Goal: Transaction & Acquisition: Subscribe to service/newsletter

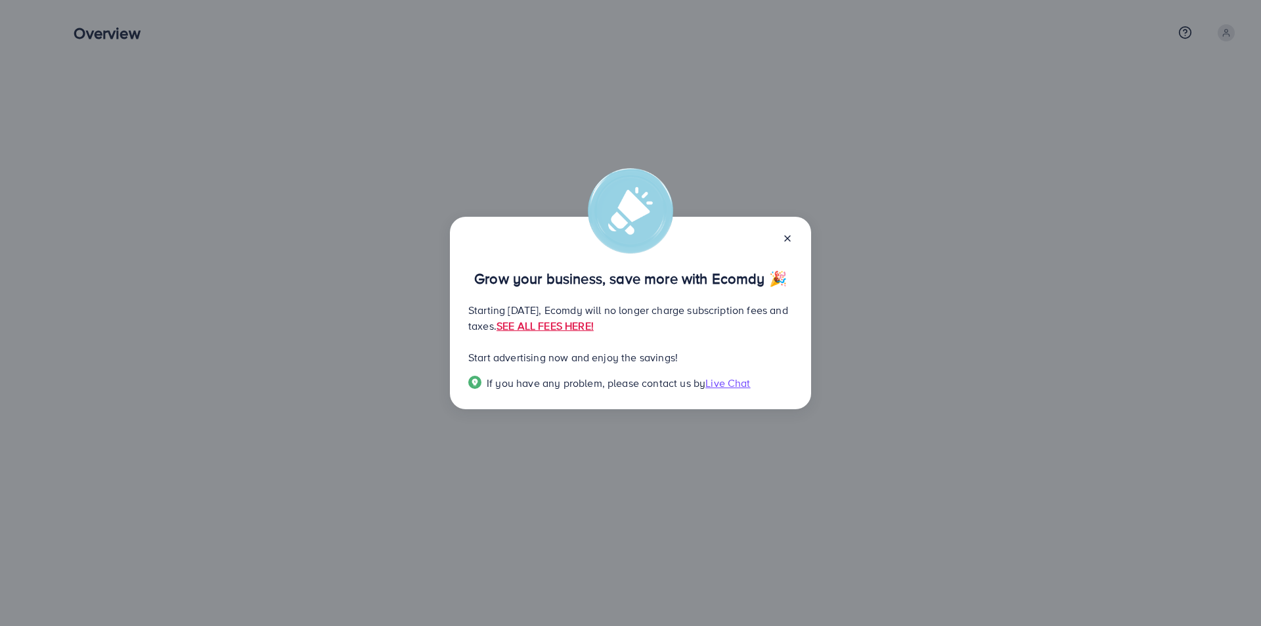
click at [788, 233] on icon at bounding box center [787, 238] width 11 height 11
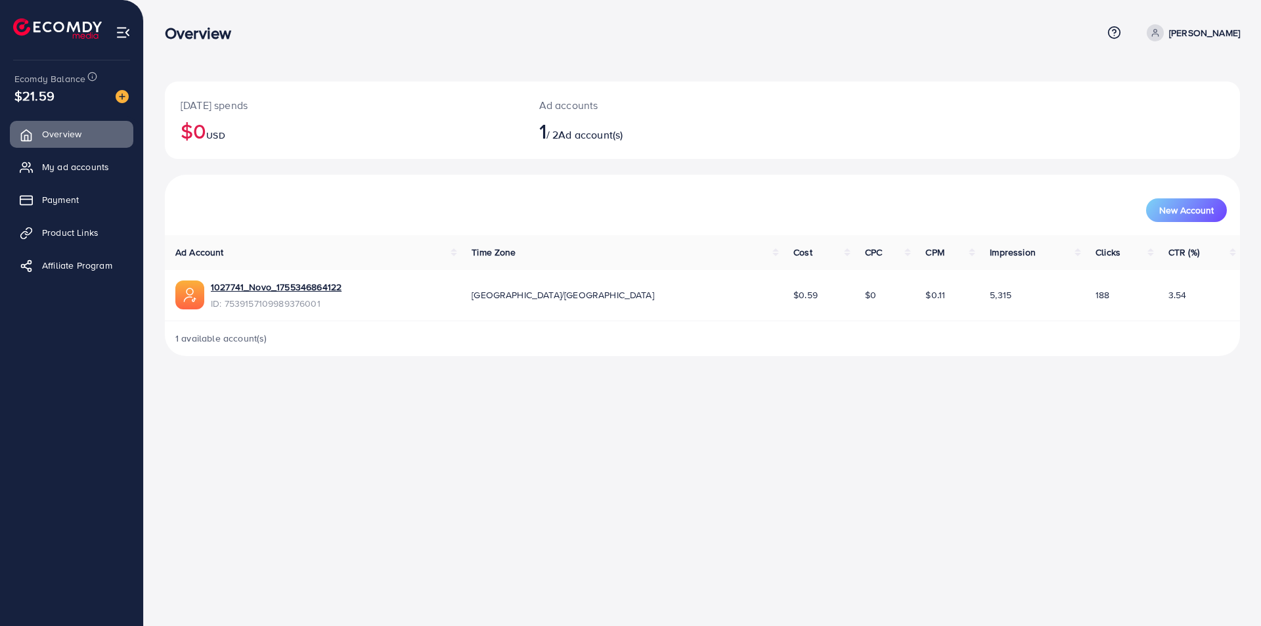
click at [1160, 34] on icon at bounding box center [1155, 32] width 9 height 9
click at [1157, 79] on span "Profile" at bounding box center [1159, 78] width 30 height 16
select select "********"
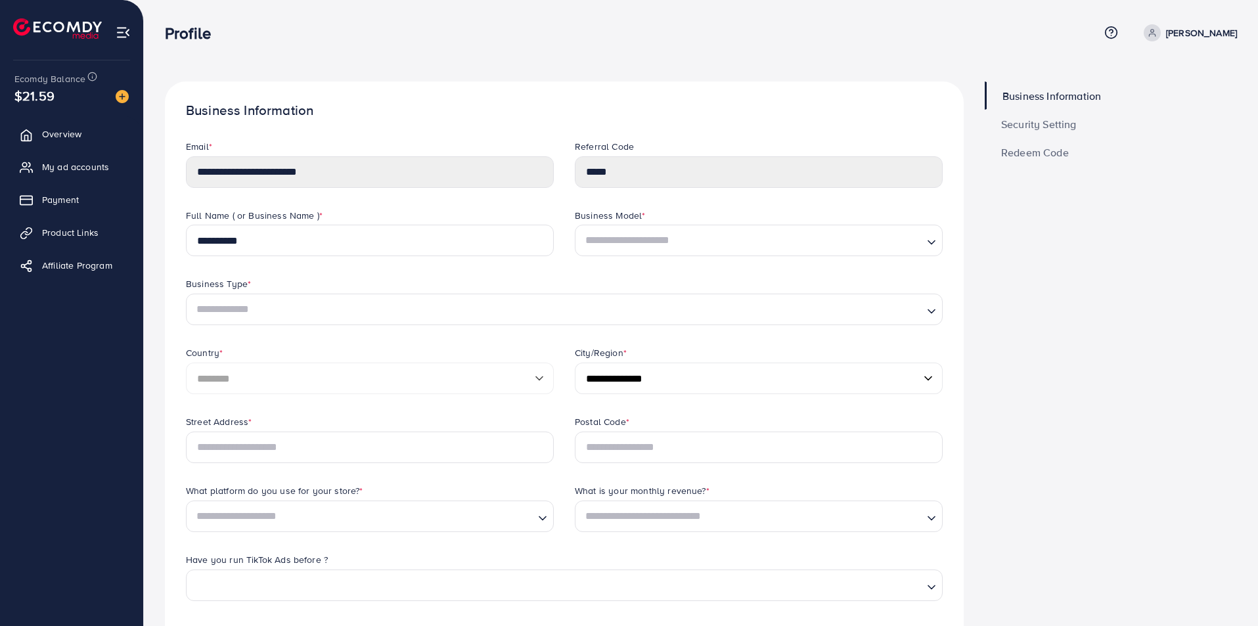
click at [125, 30] on img at bounding box center [123, 32] width 15 height 15
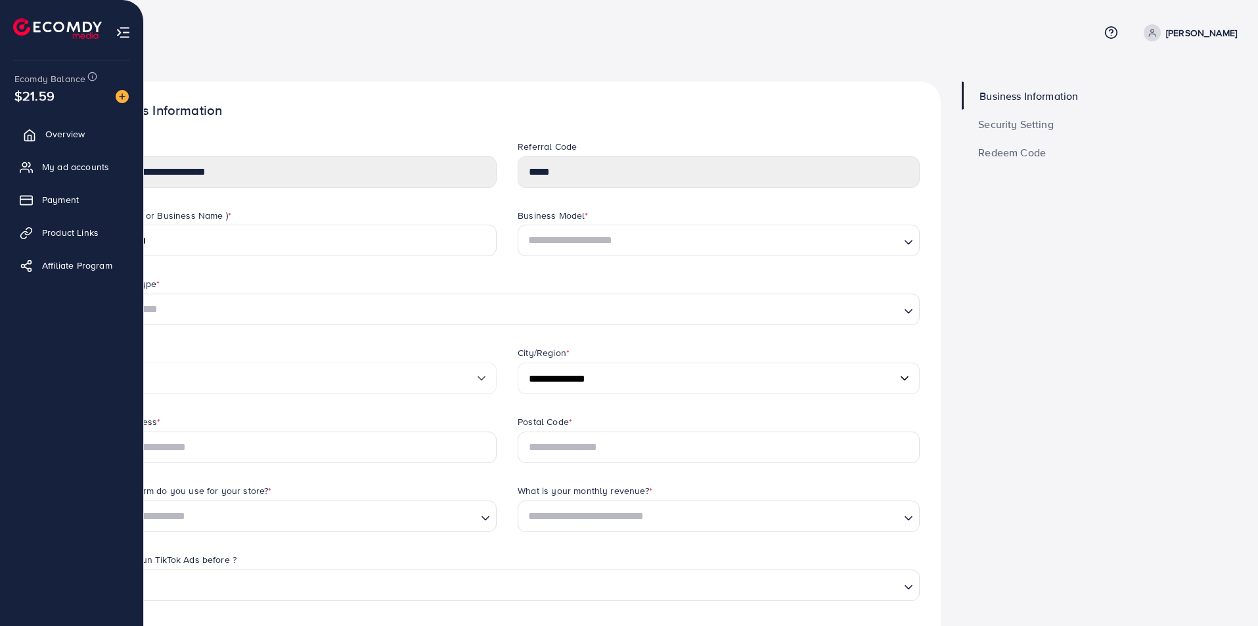
click at [43, 132] on link "Overview" at bounding box center [72, 134] width 124 height 26
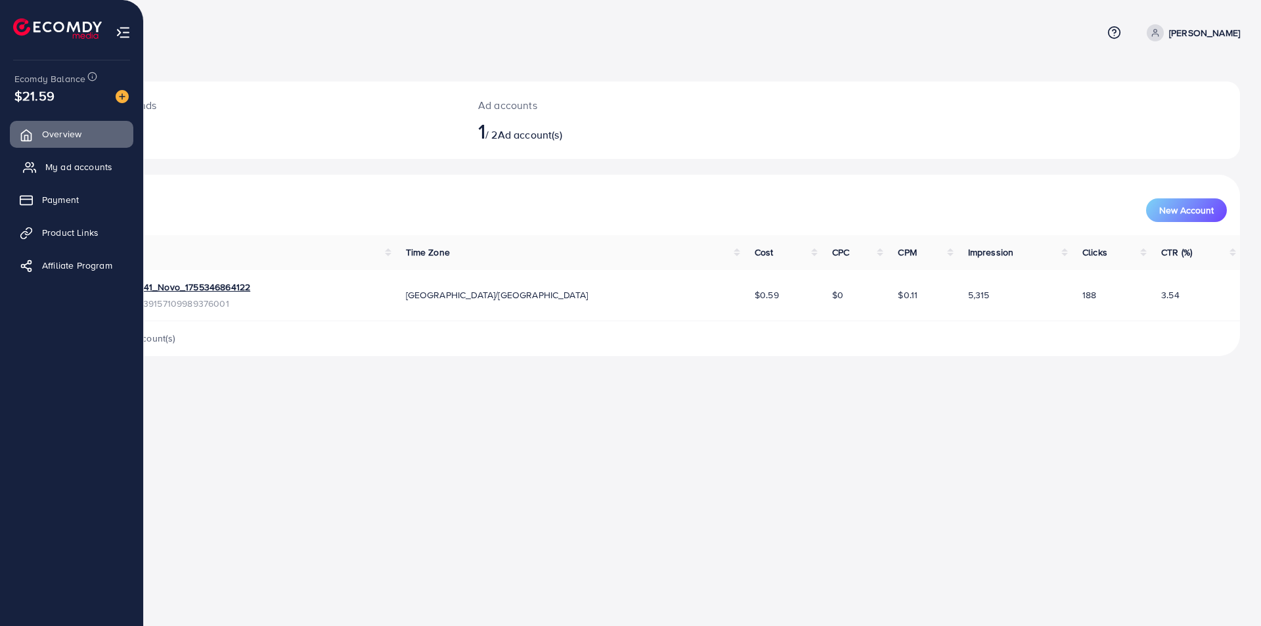
click at [66, 170] on span "My ad accounts" at bounding box center [78, 166] width 67 height 13
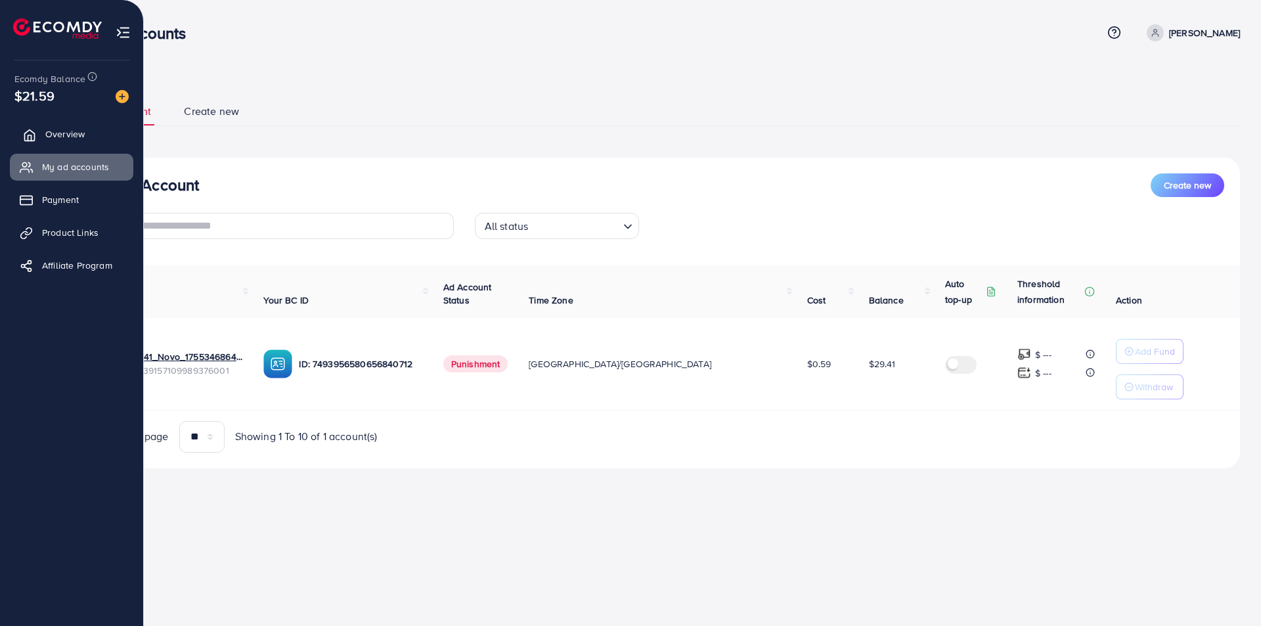
click at [73, 141] on link "Overview" at bounding box center [72, 134] width 124 height 26
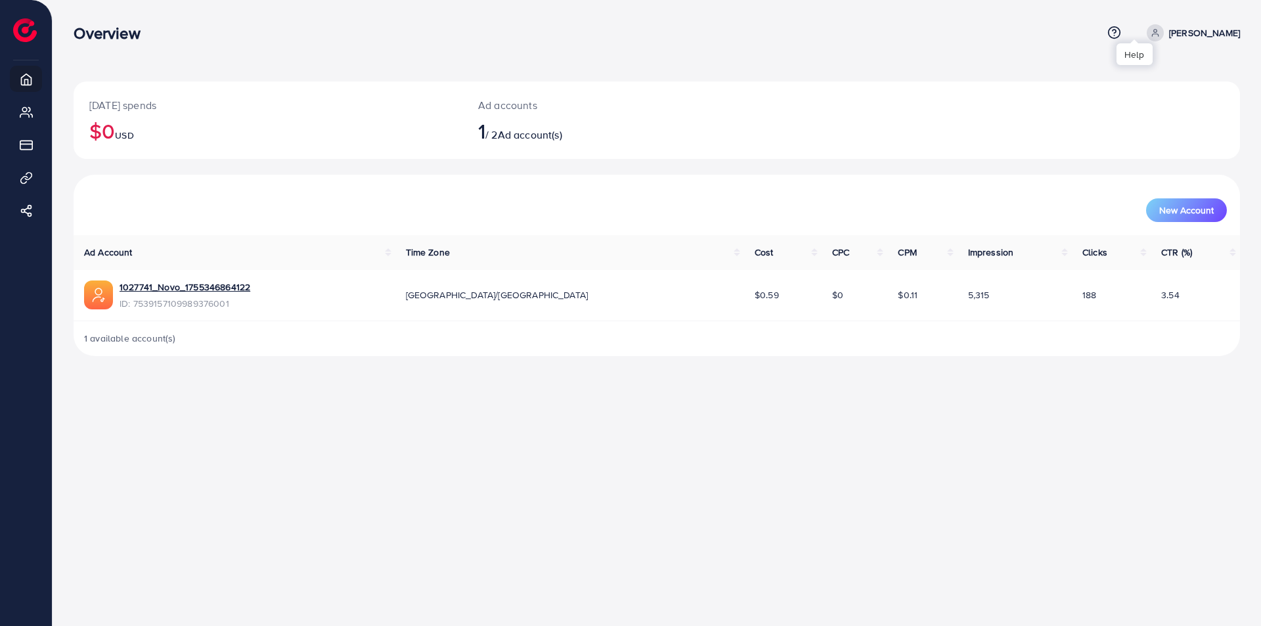
click at [1121, 34] on icon at bounding box center [1115, 33] width 14 height 14
click at [1222, 31] on p "[PERSON_NAME]" at bounding box center [1204, 33] width 71 height 16
click at [1225, 35] on p "[PERSON_NAME]" at bounding box center [1204, 33] width 71 height 16
click at [1174, 76] on span "Profile" at bounding box center [1159, 78] width 30 height 16
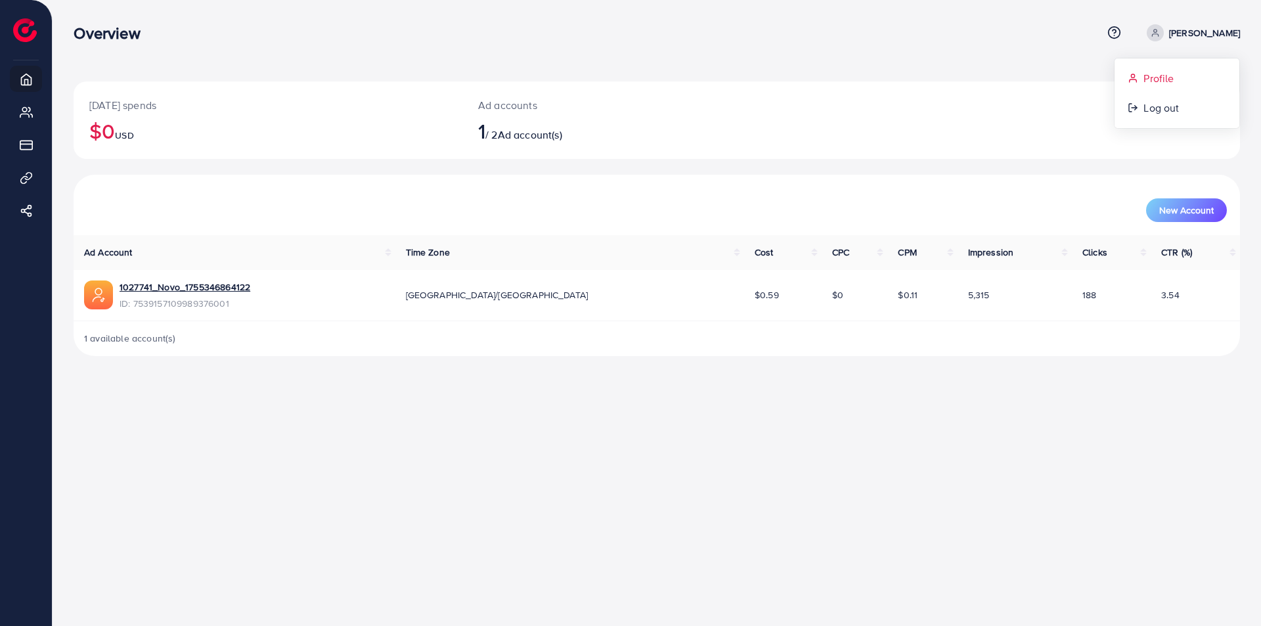
select select "********"
click at [1121, 37] on icon at bounding box center [1115, 33] width 14 height 14
click at [1087, 72] on span "Help Center" at bounding box center [1058, 74] width 57 height 16
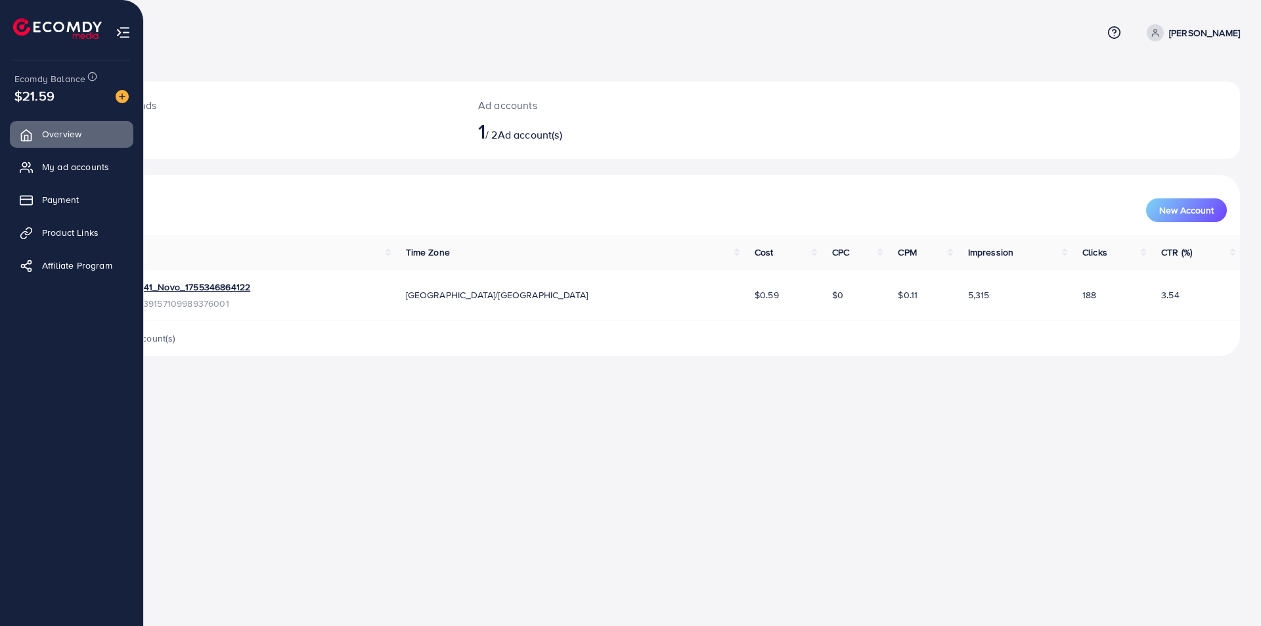
click at [130, 35] on img at bounding box center [123, 32] width 15 height 15
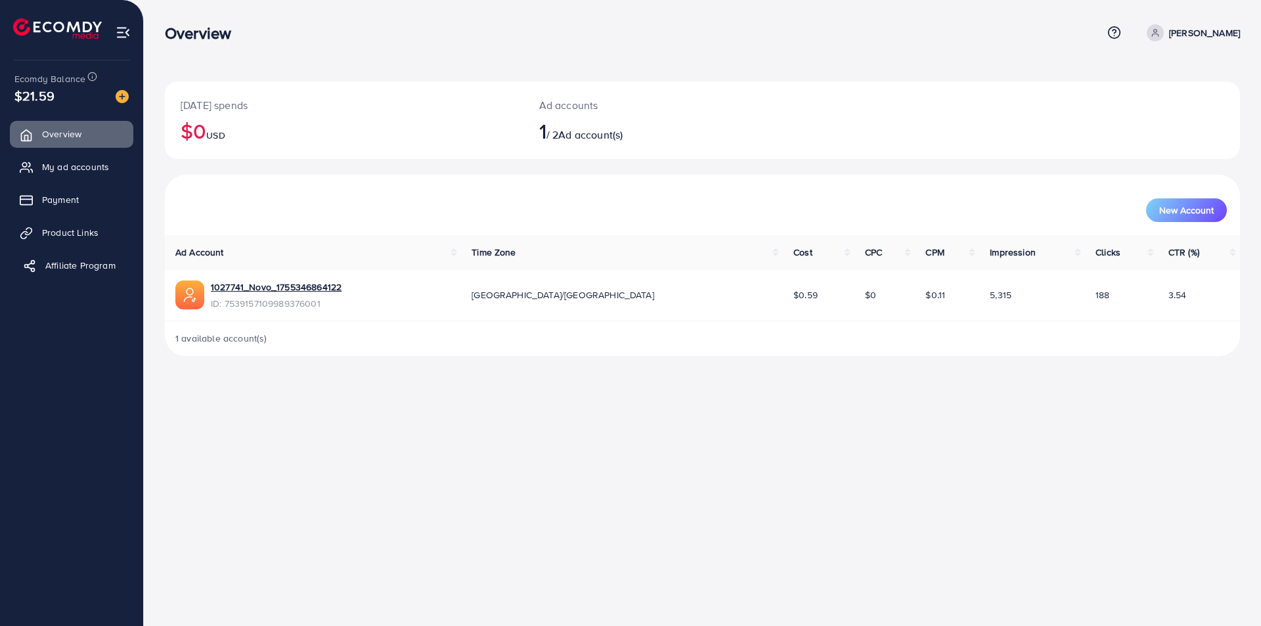
click at [48, 260] on span "Affiliate Program" at bounding box center [80, 265] width 70 height 13
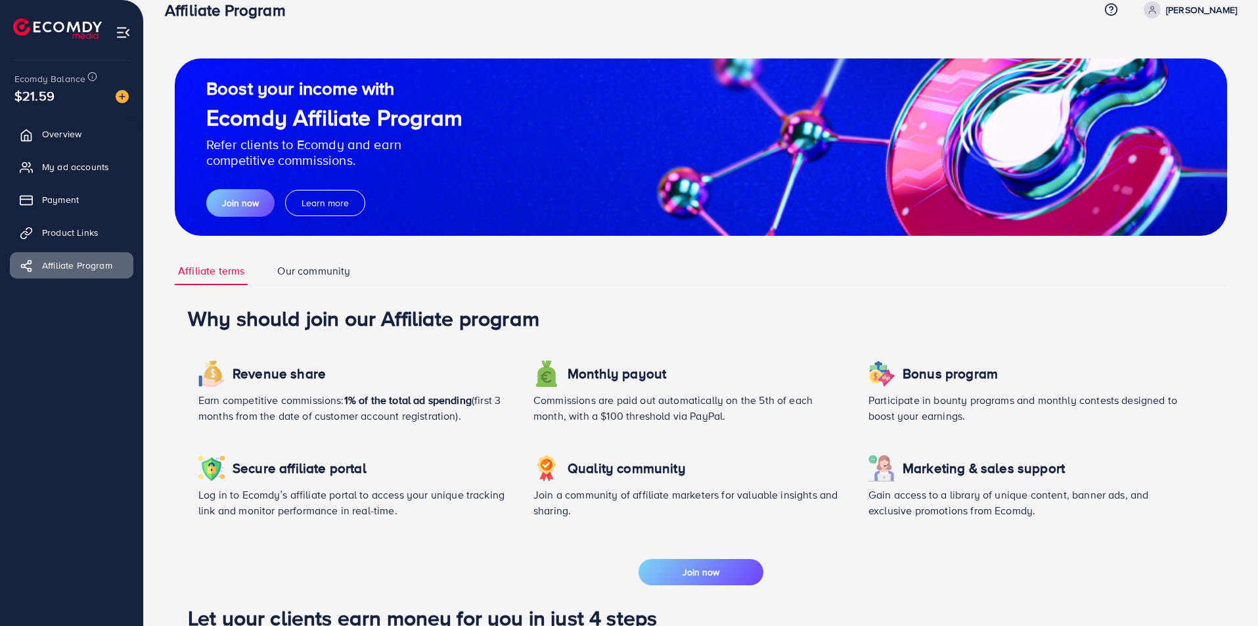
scroll to position [16, 0]
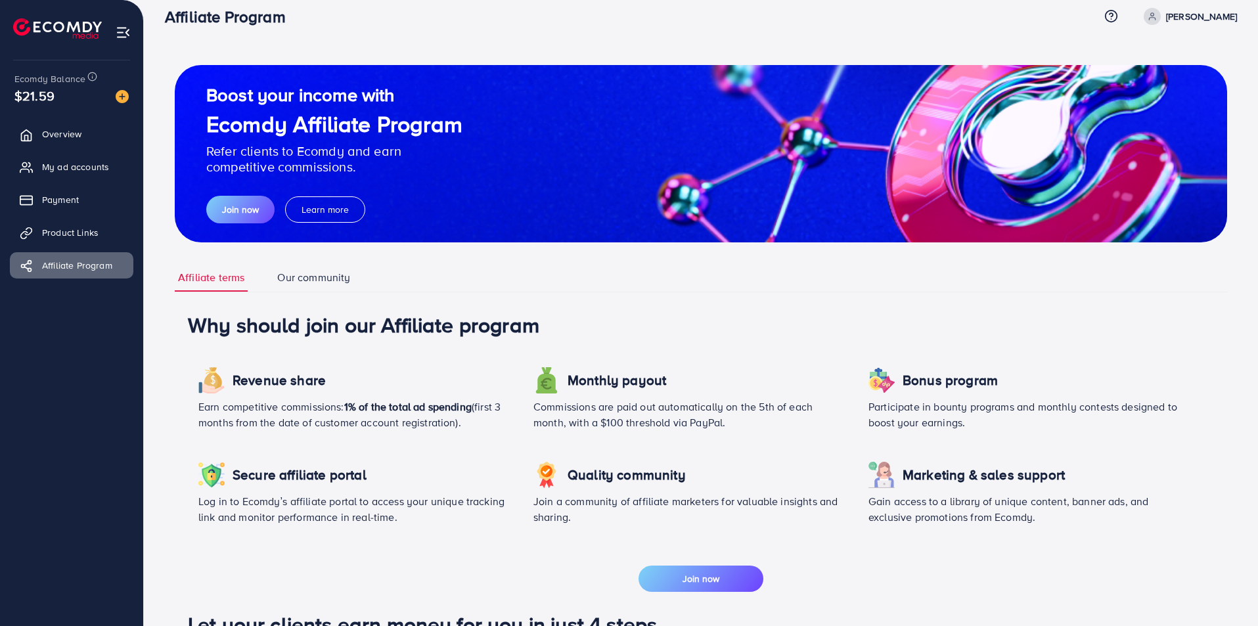
click at [318, 271] on link "Our community" at bounding box center [313, 277] width 79 height 28
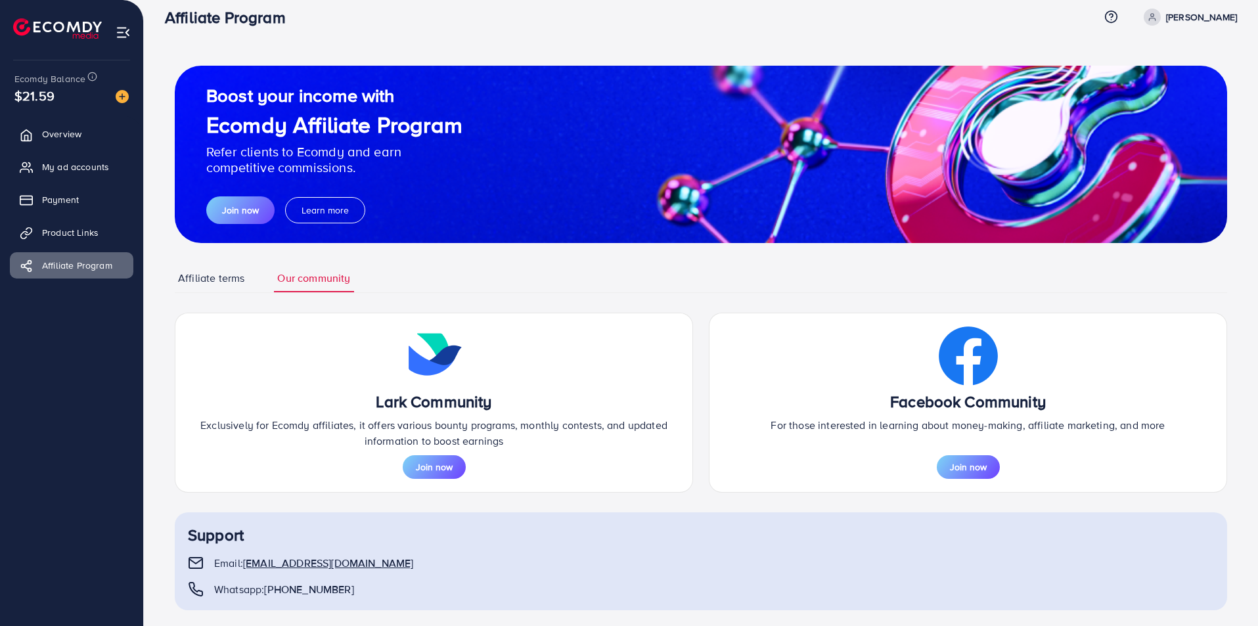
scroll to position [32, 0]
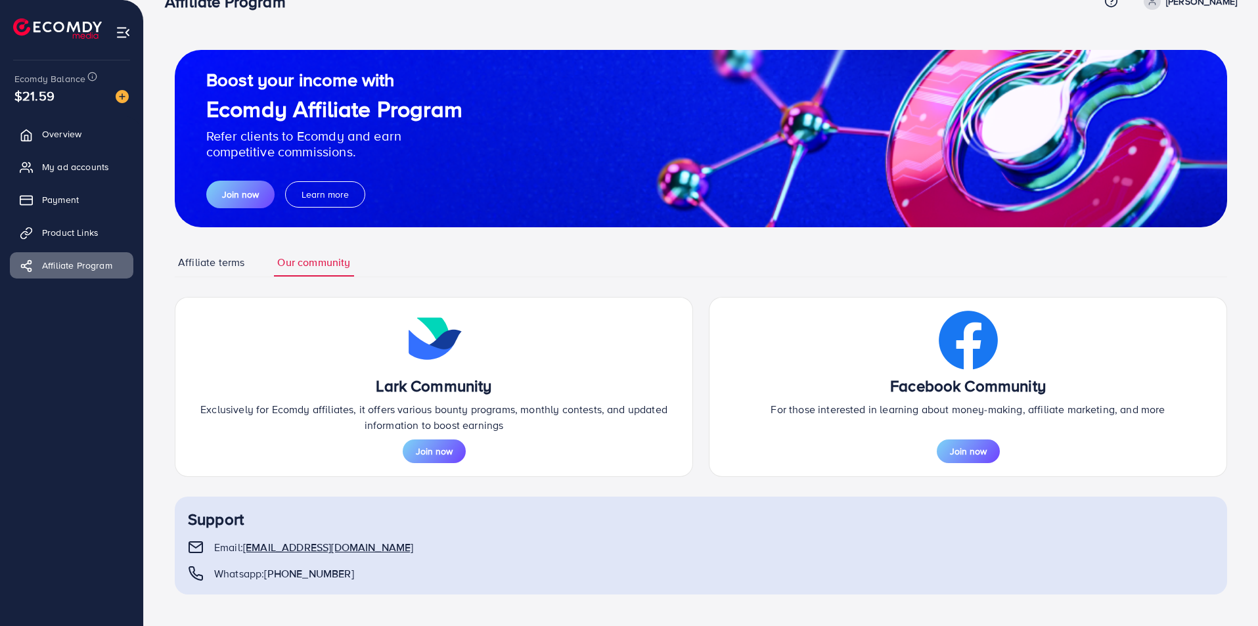
click at [220, 269] on link "Affiliate terms" at bounding box center [211, 262] width 73 height 28
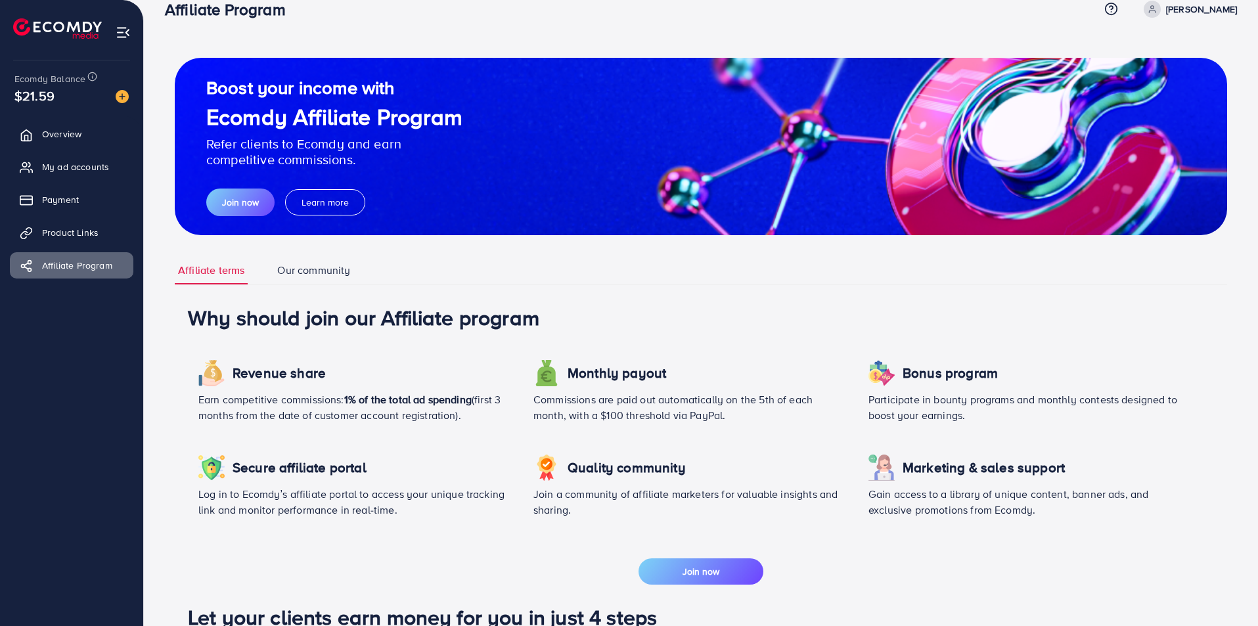
scroll to position [0, 0]
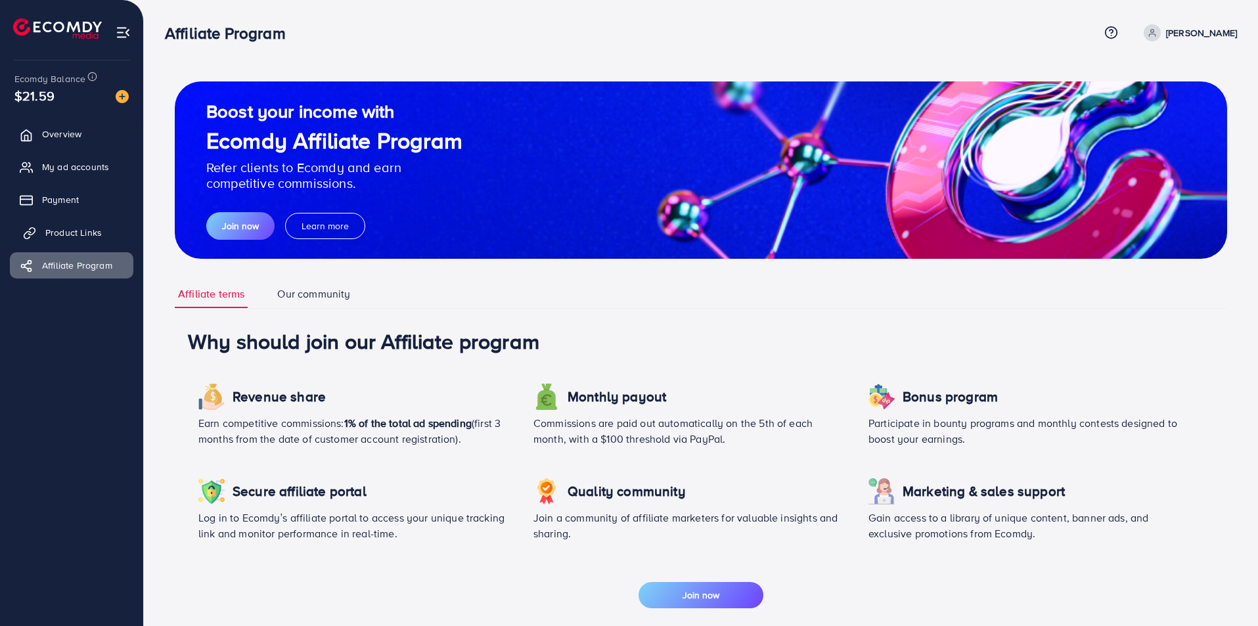
click at [58, 230] on span "Product Links" at bounding box center [73, 232] width 56 height 13
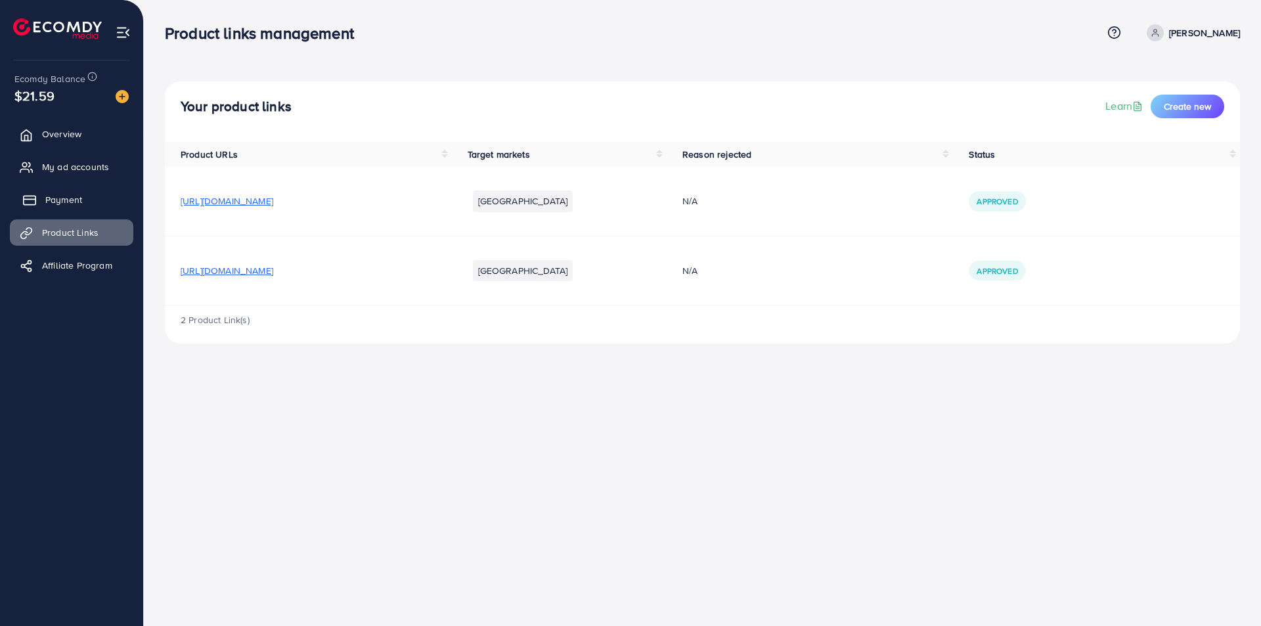
click at [32, 189] on link "Payment" at bounding box center [72, 200] width 124 height 26
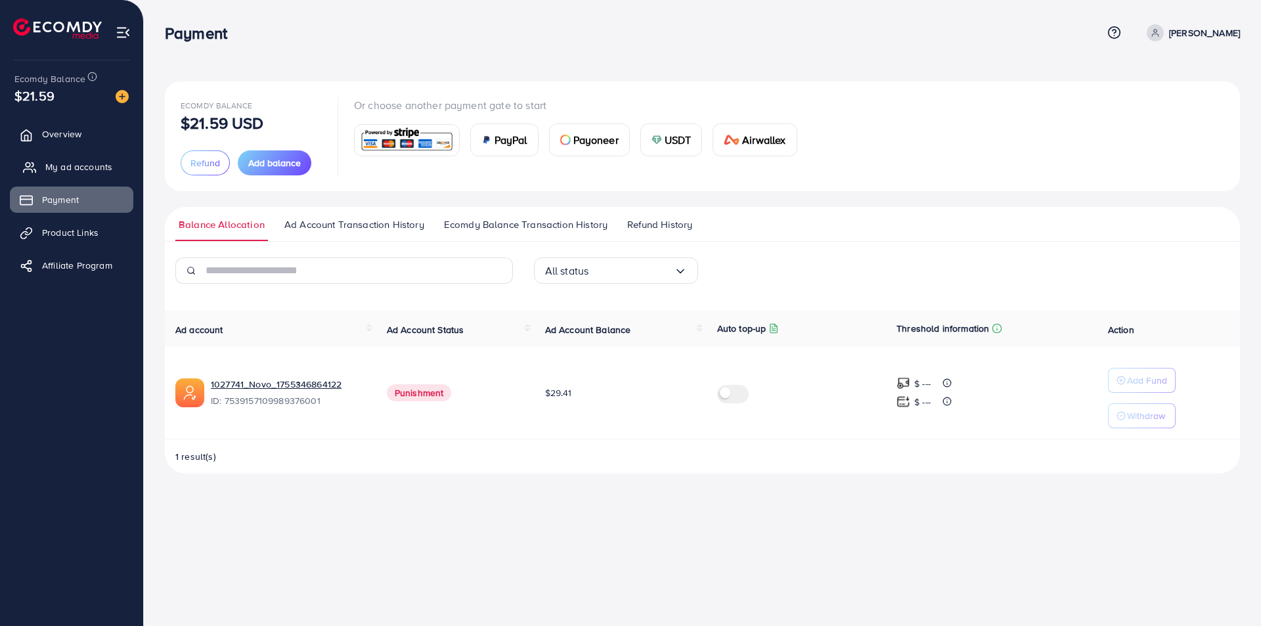
click at [80, 166] on span "My ad accounts" at bounding box center [78, 166] width 67 height 13
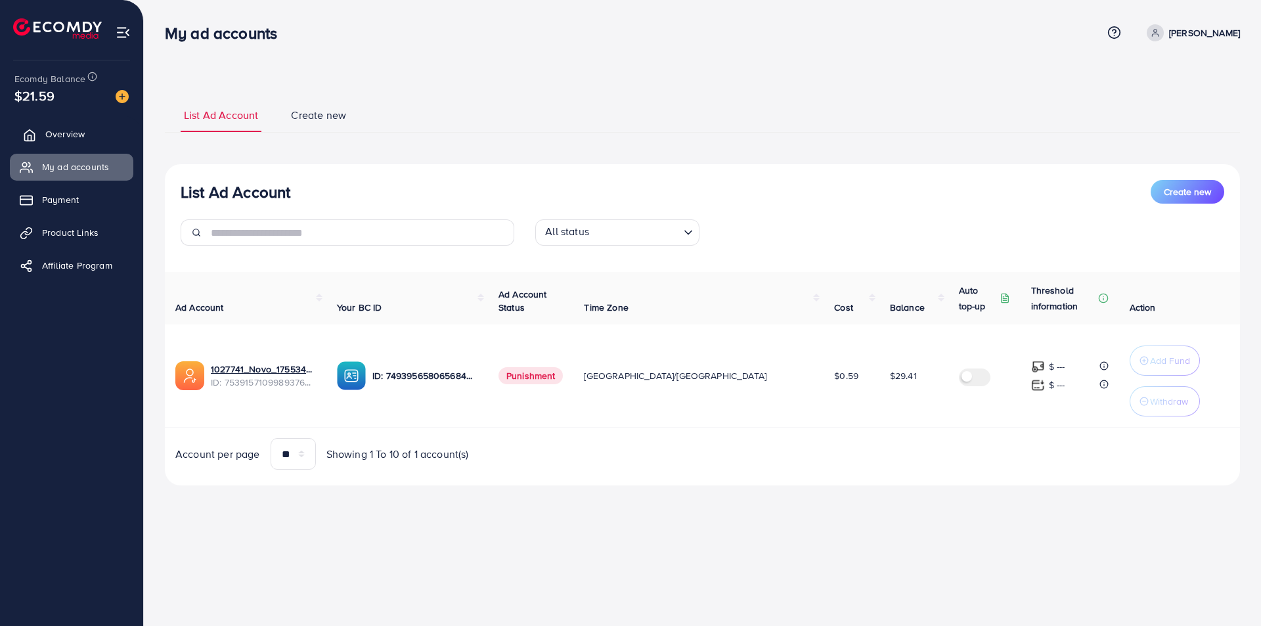
click at [72, 134] on span "Overview" at bounding box center [64, 133] width 39 height 13
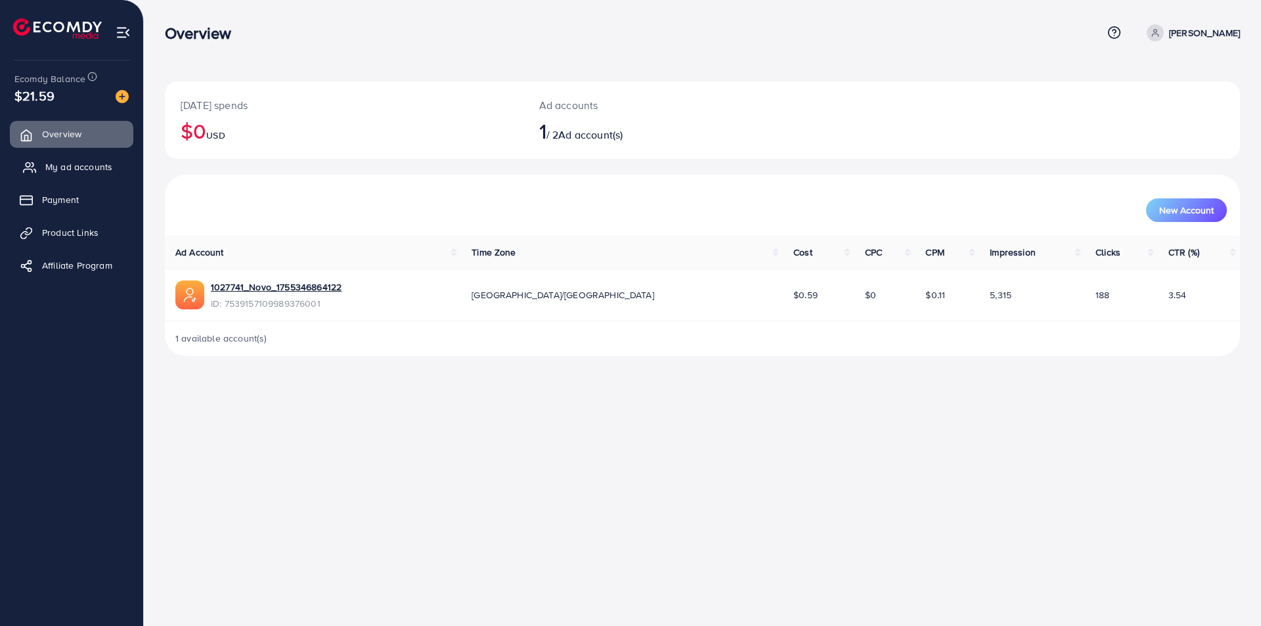
click at [76, 169] on span "My ad accounts" at bounding box center [78, 166] width 67 height 13
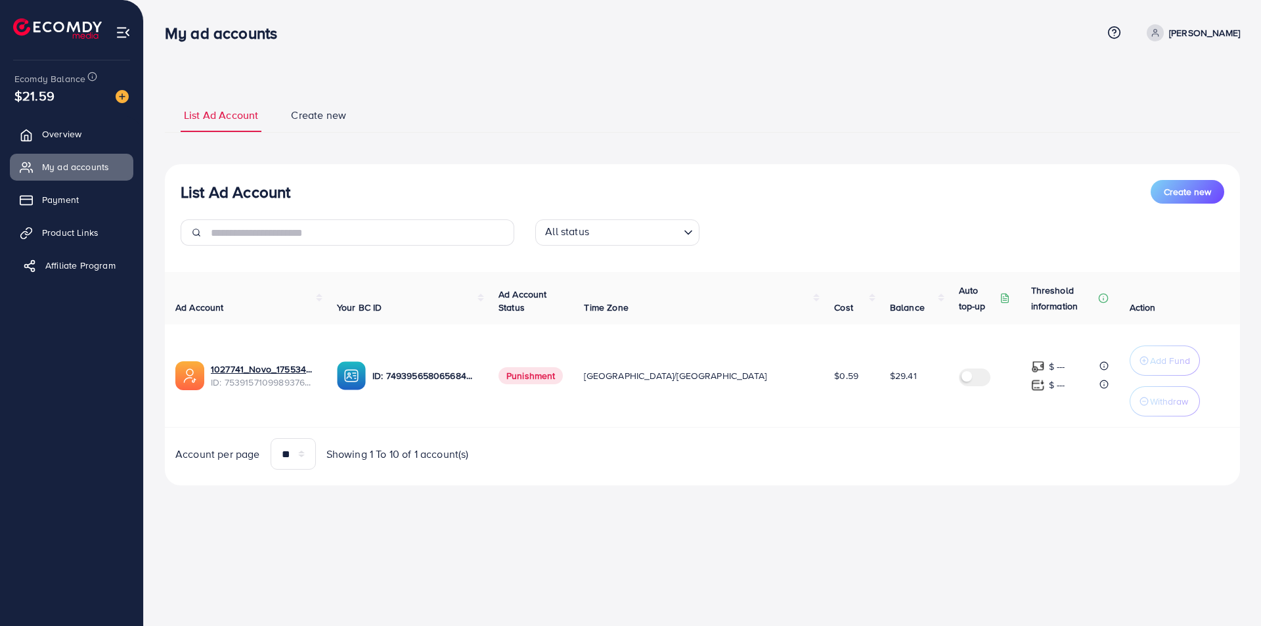
click at [93, 266] on span "Affiliate Program" at bounding box center [80, 265] width 70 height 13
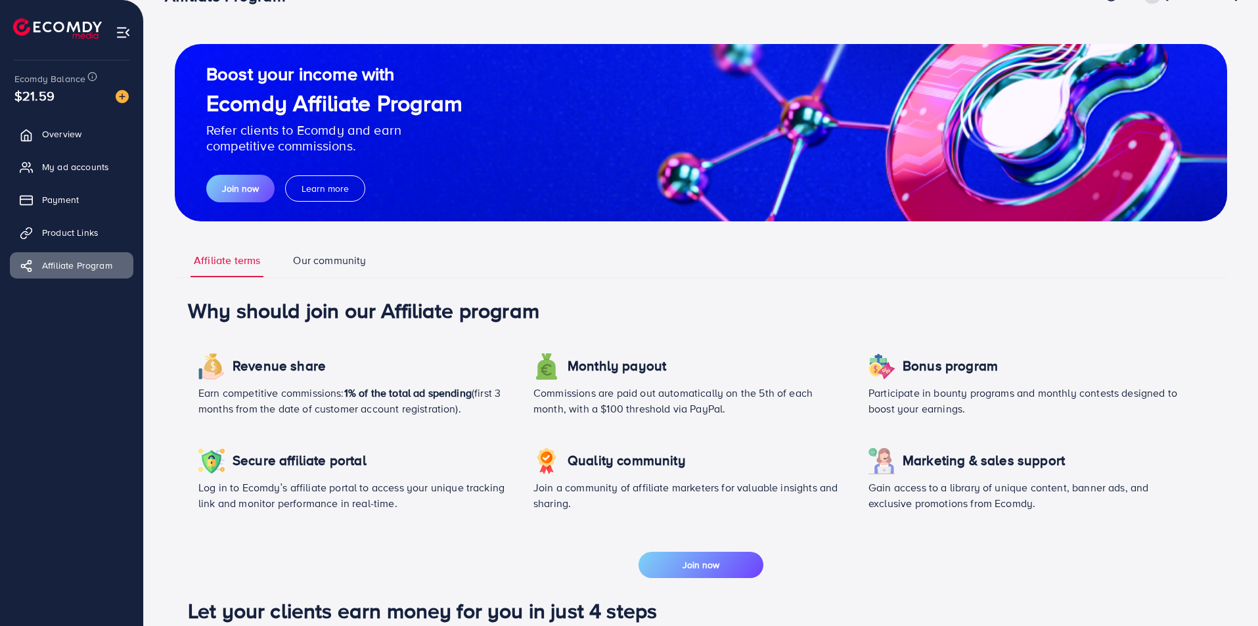
scroll to position [39, 0]
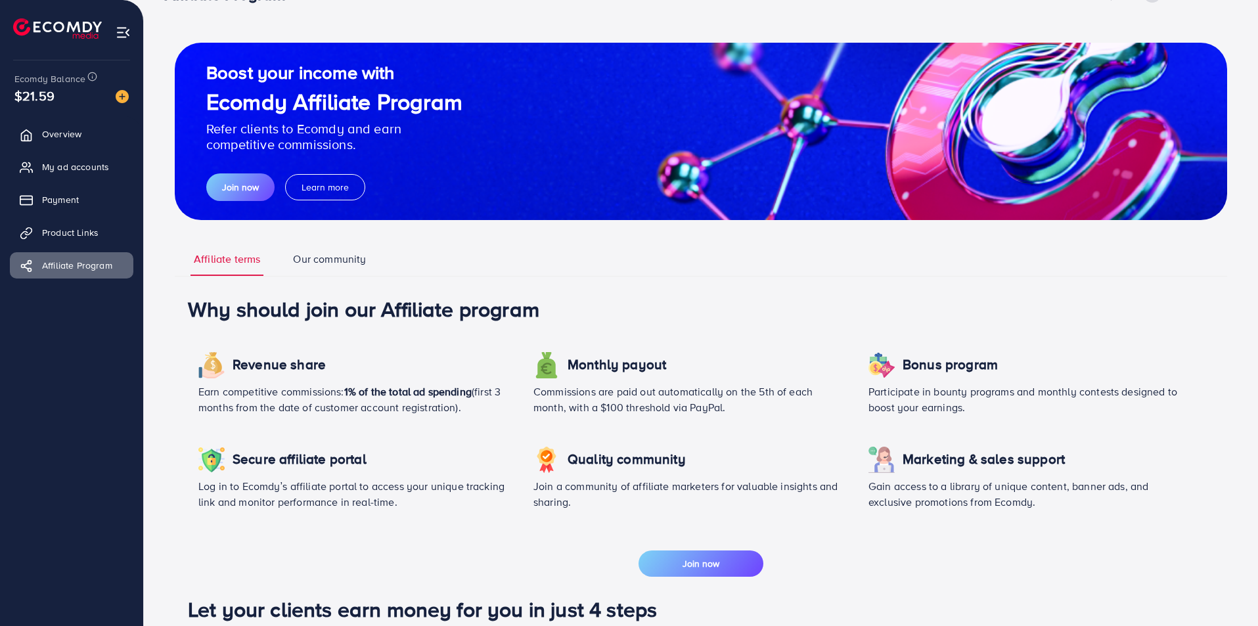
drag, startPoint x: 227, startPoint y: 421, endPoint x: 338, endPoint y: 207, distance: 241.5
click at [246, 383] on div "Revenue share Earn competitive commissions: 1% of the total ad spending (first …" at bounding box center [355, 389] width 335 height 95
click at [347, 256] on link "Our community" at bounding box center [329, 264] width 79 height 24
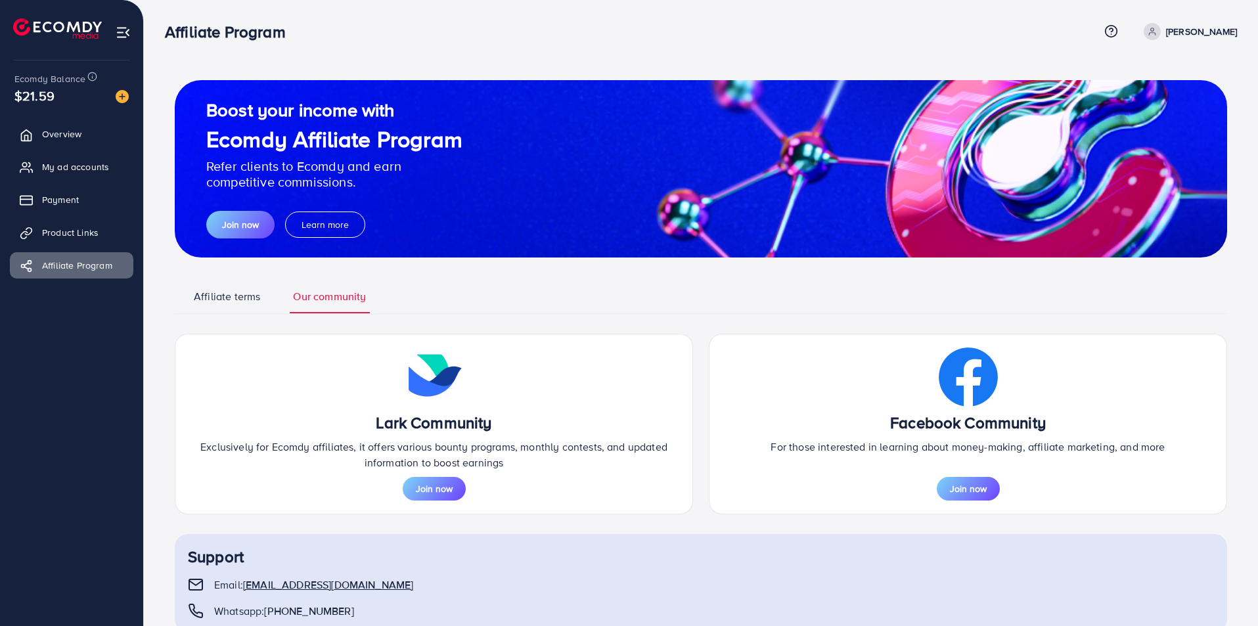
scroll to position [0, 0]
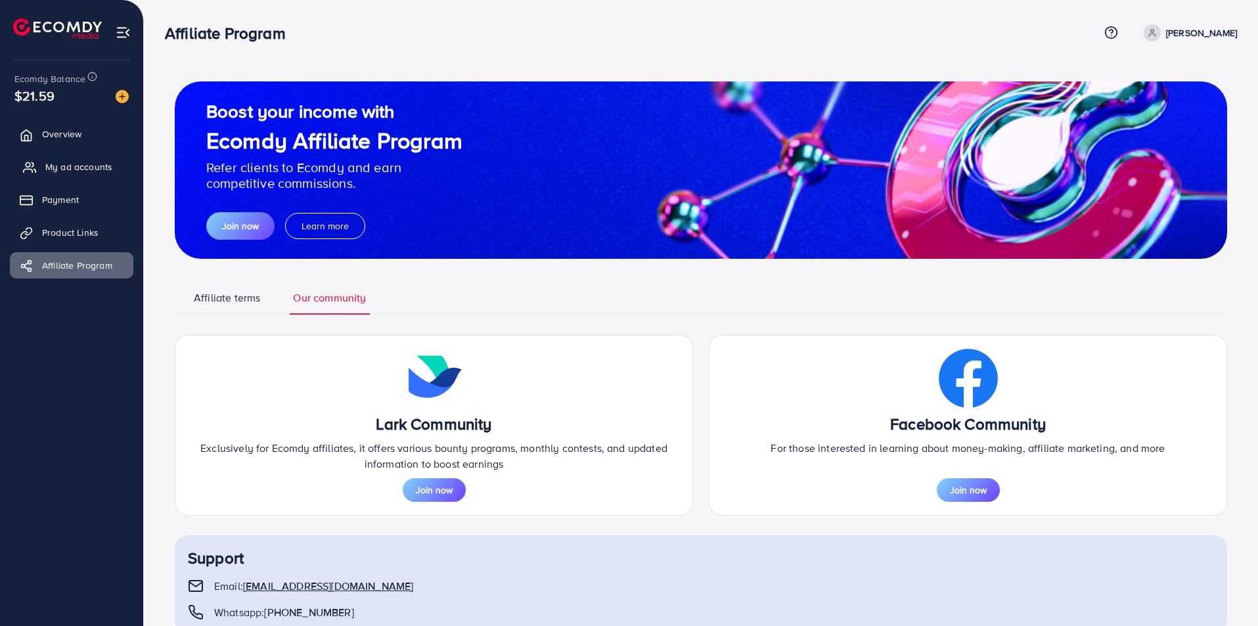
click at [71, 171] on span "My ad accounts" at bounding box center [78, 166] width 67 height 13
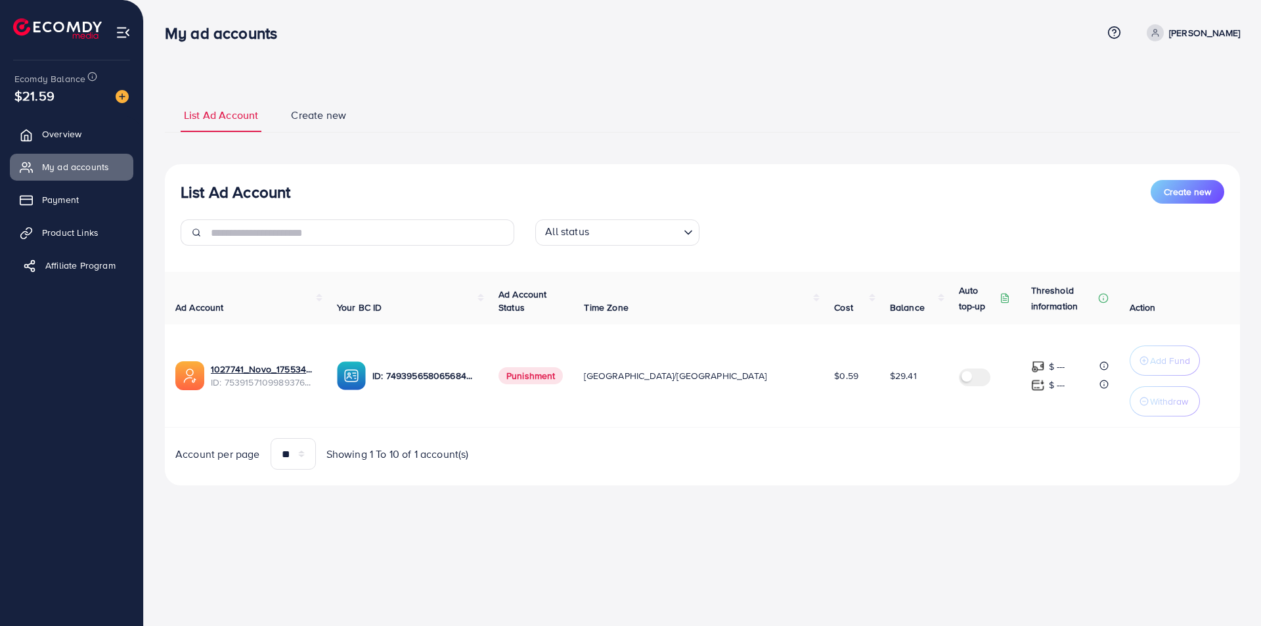
click at [72, 268] on span "Affiliate Program" at bounding box center [80, 265] width 70 height 13
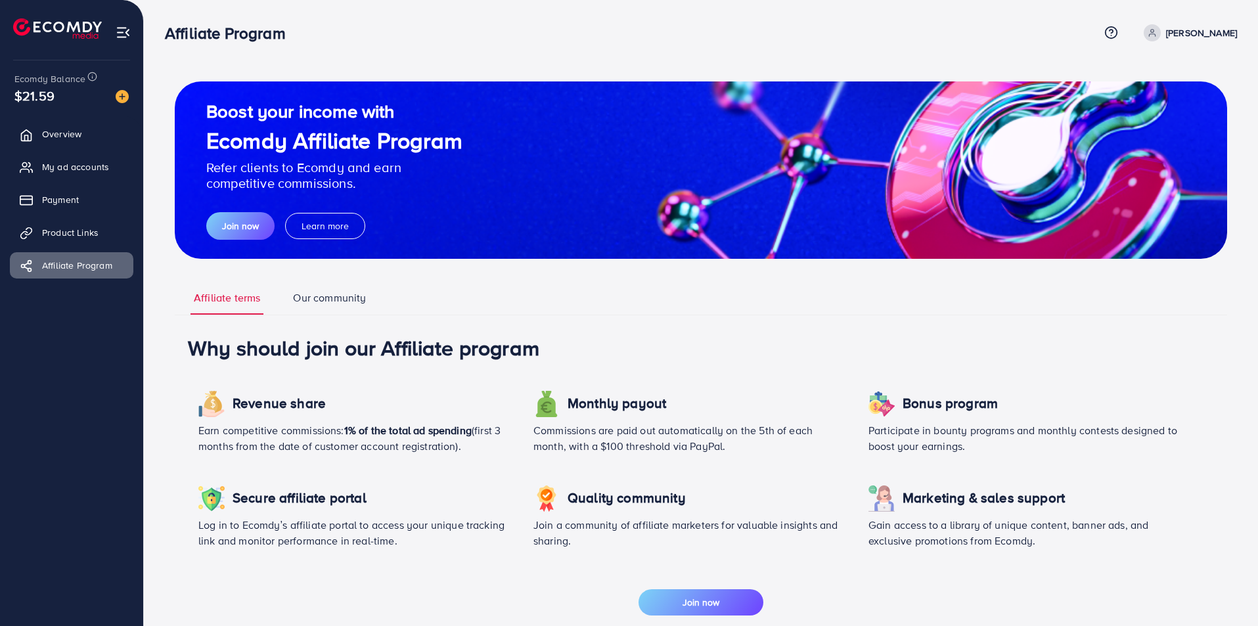
click at [321, 309] on link "Our community" at bounding box center [329, 302] width 79 height 24
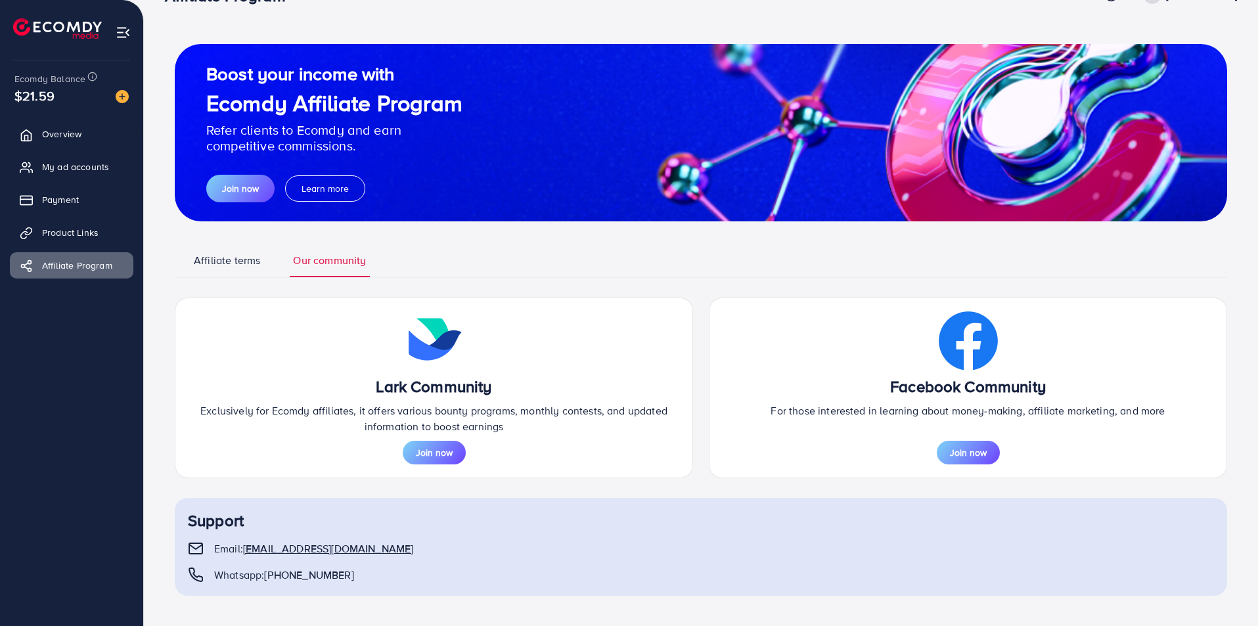
scroll to position [39, 0]
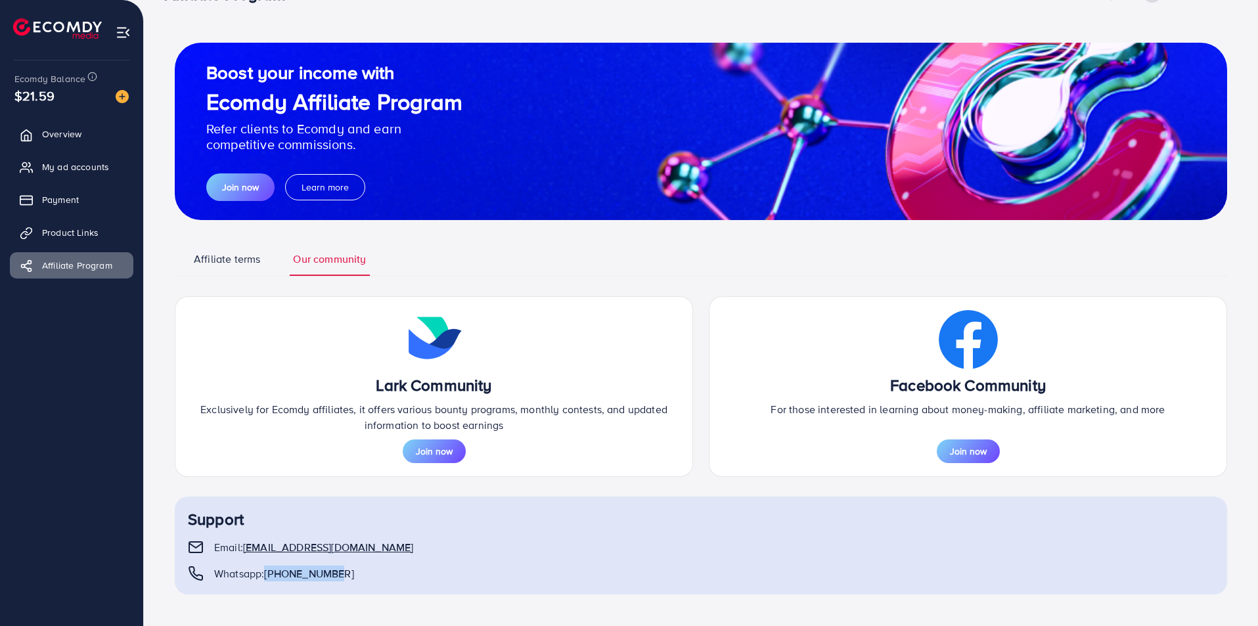
drag, startPoint x: 268, startPoint y: 575, endPoint x: 372, endPoint y: 580, distance: 104.6
click at [372, 580] on div "Whatsapp: [PHONE_NUMBER]" at bounding box center [701, 574] width 1026 height 16
click at [492, 492] on div "Lark Community Exclusively for Ecomdy affiliates, it offers various bounty prog…" at bounding box center [701, 445] width 1052 height 298
drag, startPoint x: 269, startPoint y: 573, endPoint x: 351, endPoint y: 570, distance: 81.5
click at [351, 570] on div "Whatsapp: [PHONE_NUMBER]" at bounding box center [701, 574] width 1026 height 16
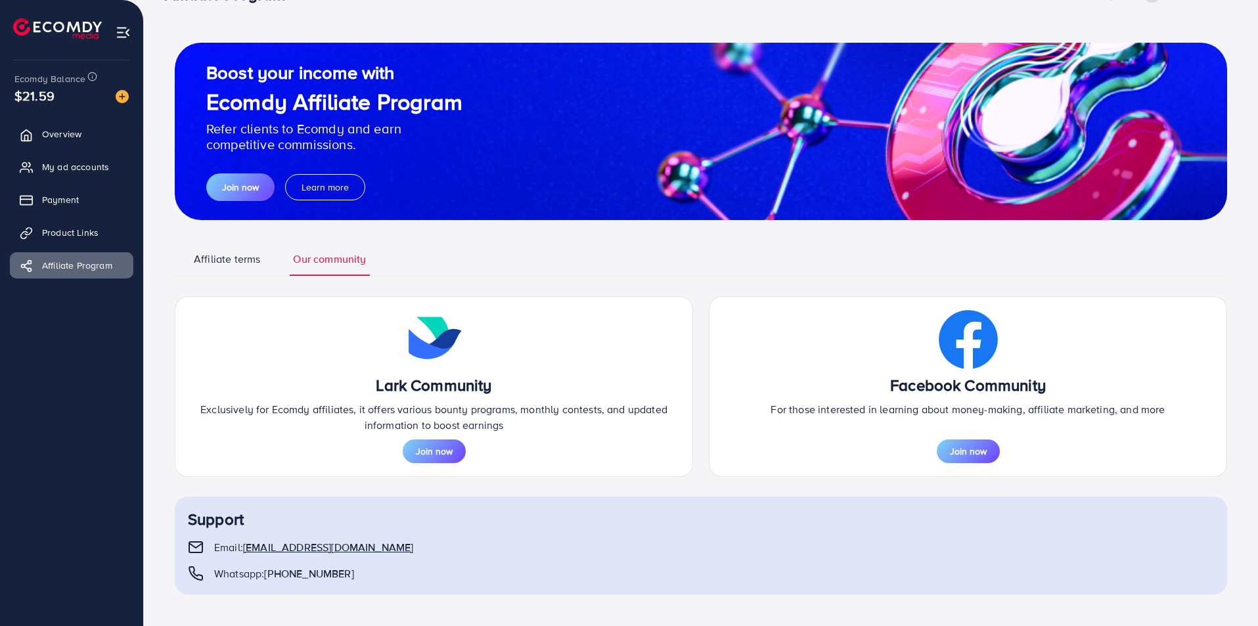
click at [441, 487] on div "Lark Community Exclusively for Ecomdy affiliates, it offers various bounty prog…" at bounding box center [701, 445] width 1052 height 298
click at [53, 93] on span "$21.59" at bounding box center [34, 95] width 40 height 19
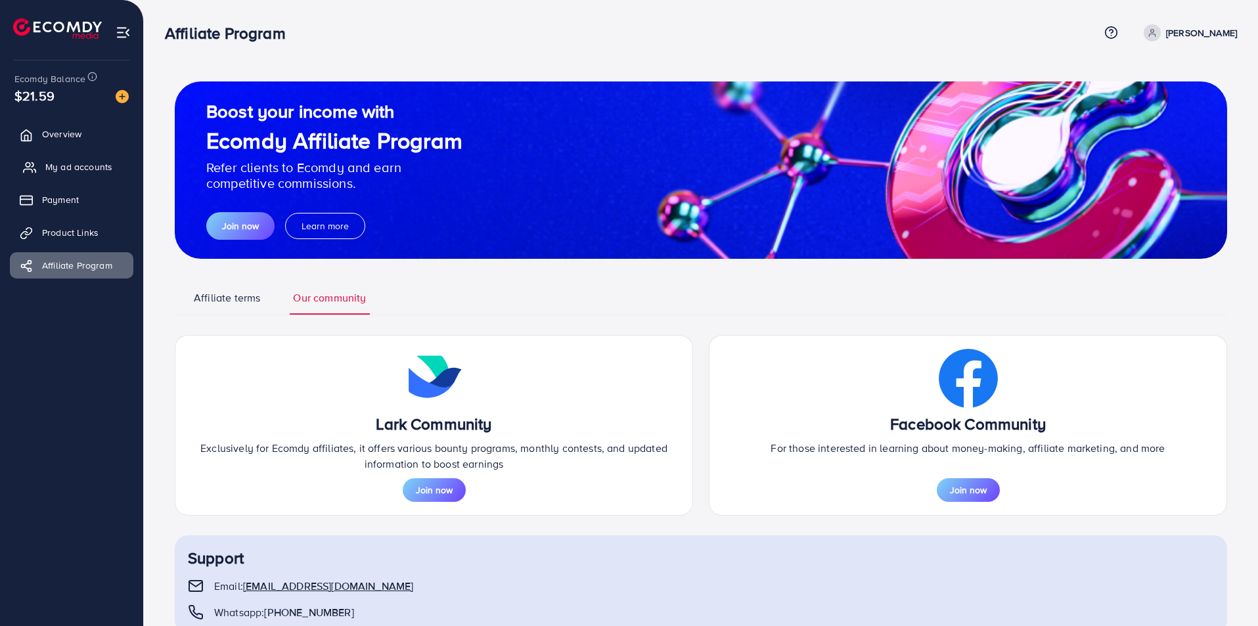
click at [72, 175] on link "My ad accounts" at bounding box center [72, 167] width 124 height 26
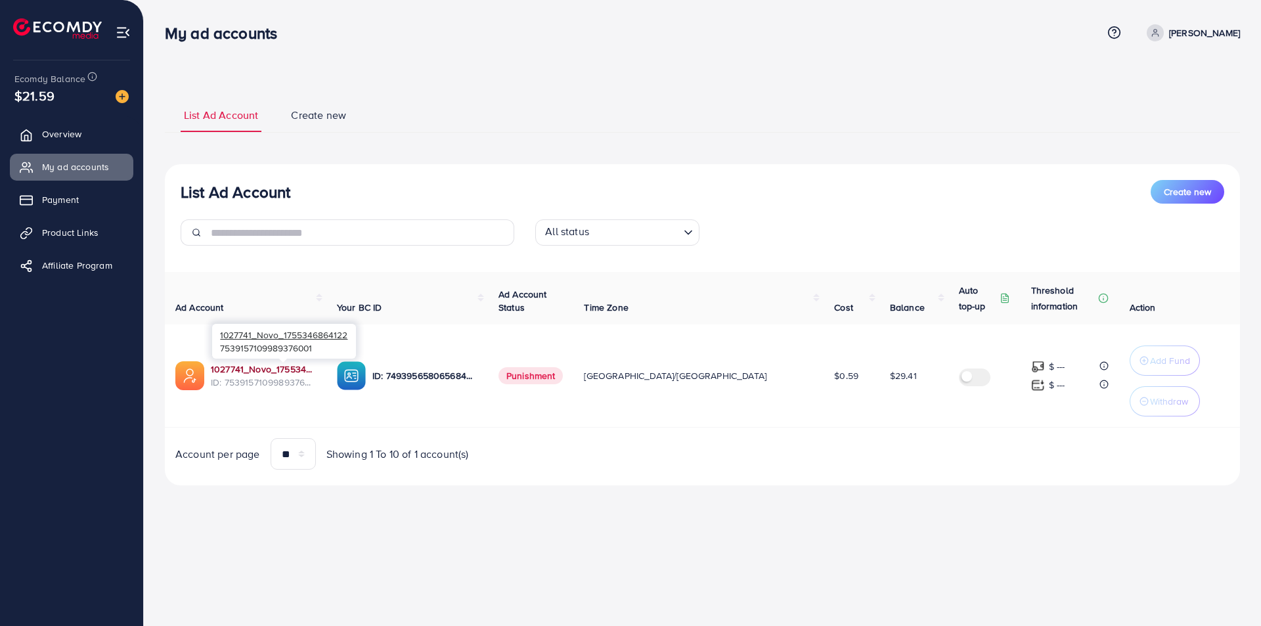
click at [302, 369] on link "1027741_Novo_1755346864122" at bounding box center [263, 369] width 105 height 13
click at [78, 225] on link "Product Links" at bounding box center [72, 232] width 124 height 26
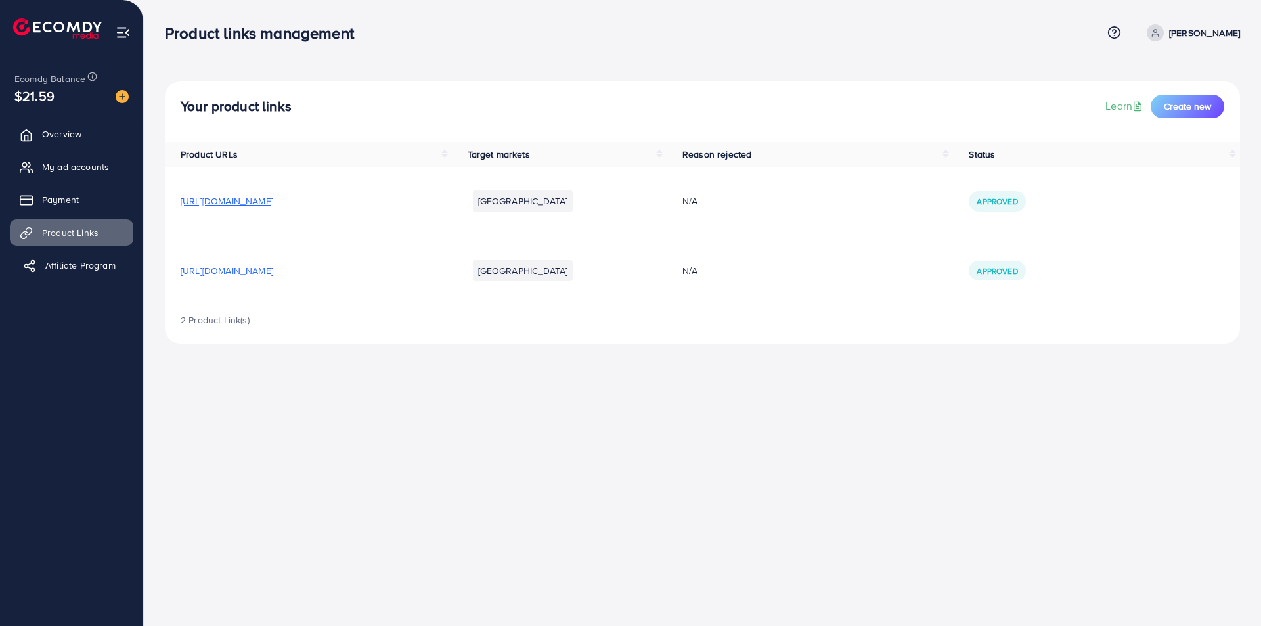
click at [91, 261] on span "Affiliate Program" at bounding box center [80, 265] width 70 height 13
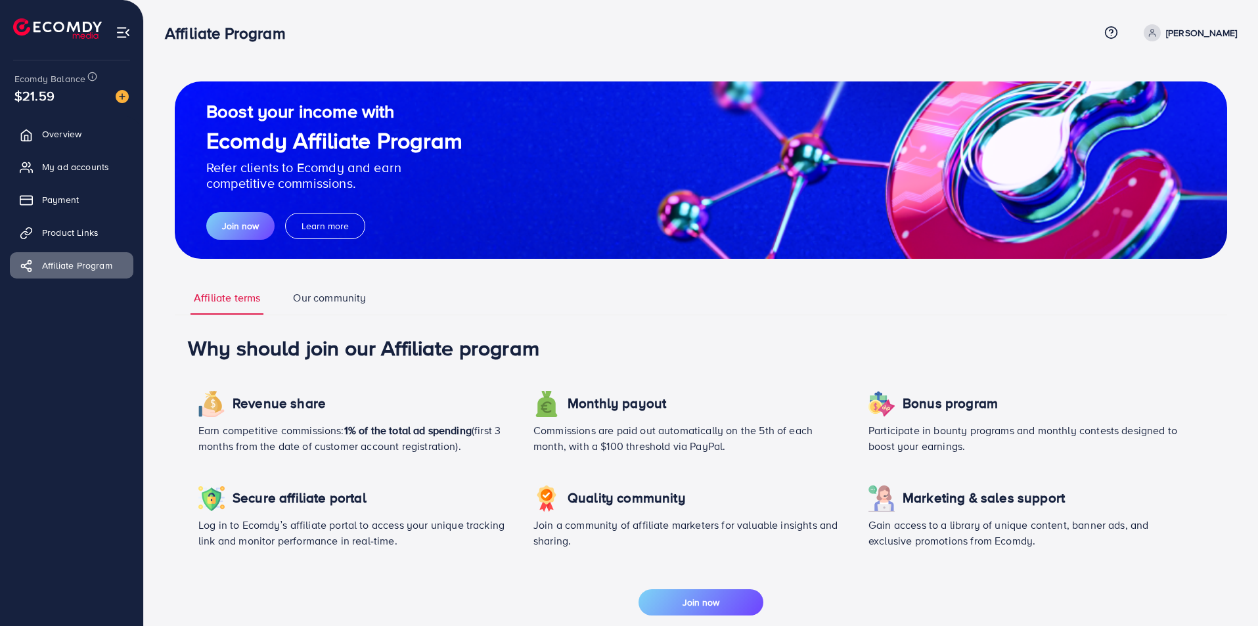
click at [294, 297] on link "Our community" at bounding box center [329, 302] width 79 height 24
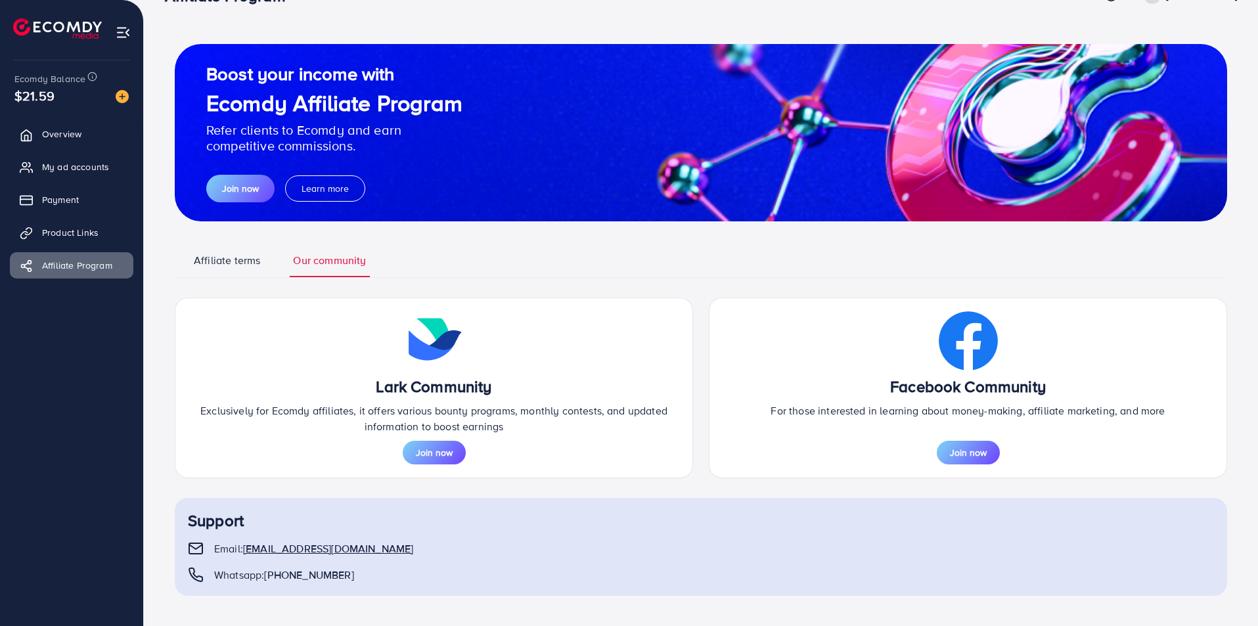
scroll to position [39, 0]
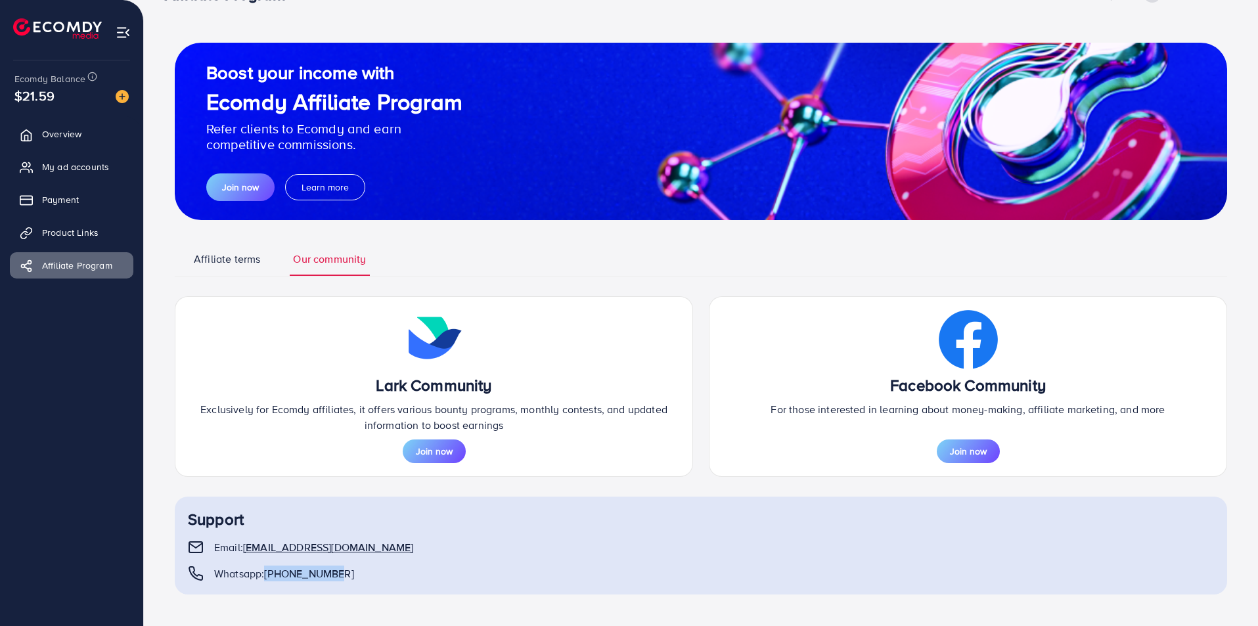
drag, startPoint x: 267, startPoint y: 569, endPoint x: 361, endPoint y: 577, distance: 93.6
click at [361, 577] on div "Whatsapp: [PHONE_NUMBER]" at bounding box center [701, 574] width 1026 height 16
copy span "[PHONE_NUMBER]"
click at [82, 161] on span "My ad accounts" at bounding box center [78, 166] width 67 height 13
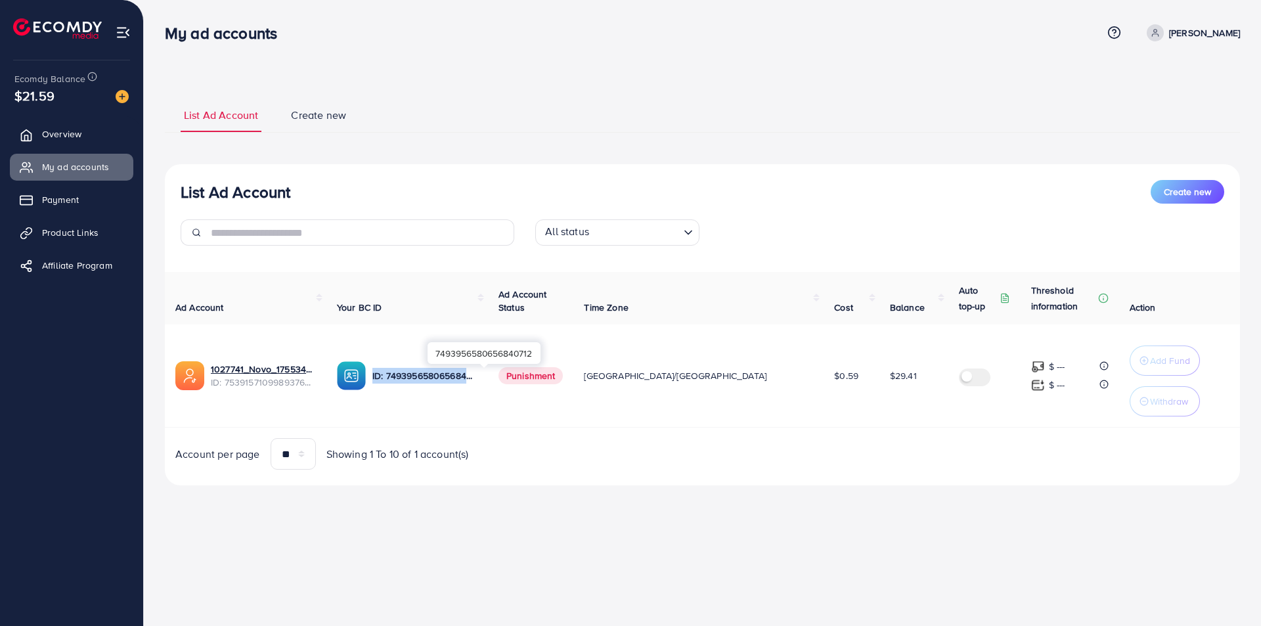
drag, startPoint x: 412, startPoint y: 377, endPoint x: 545, endPoint y: 373, distance: 132.8
click at [478, 373] on p "ID: 7493956580656840712" at bounding box center [424, 376] width 105 height 16
copy p "ID: 7493956580656840712"
drag, startPoint x: 210, startPoint y: 368, endPoint x: 350, endPoint y: 373, distance: 140.7
click at [316, 373] on div "1027741_Novo_1755346864122 ID: 7539157109989376001" at bounding box center [245, 375] width 141 height 29
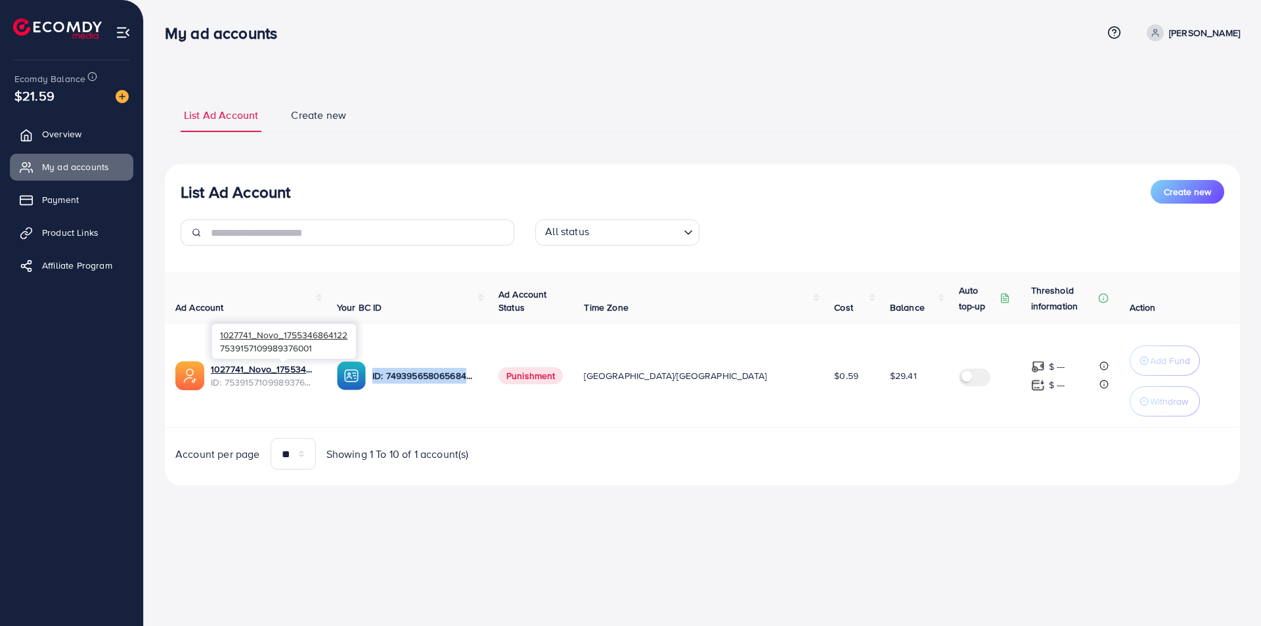
copy link "1027741_Novo_1755346864122"
click at [76, 267] on span "Affiliate Program" at bounding box center [80, 265] width 70 height 13
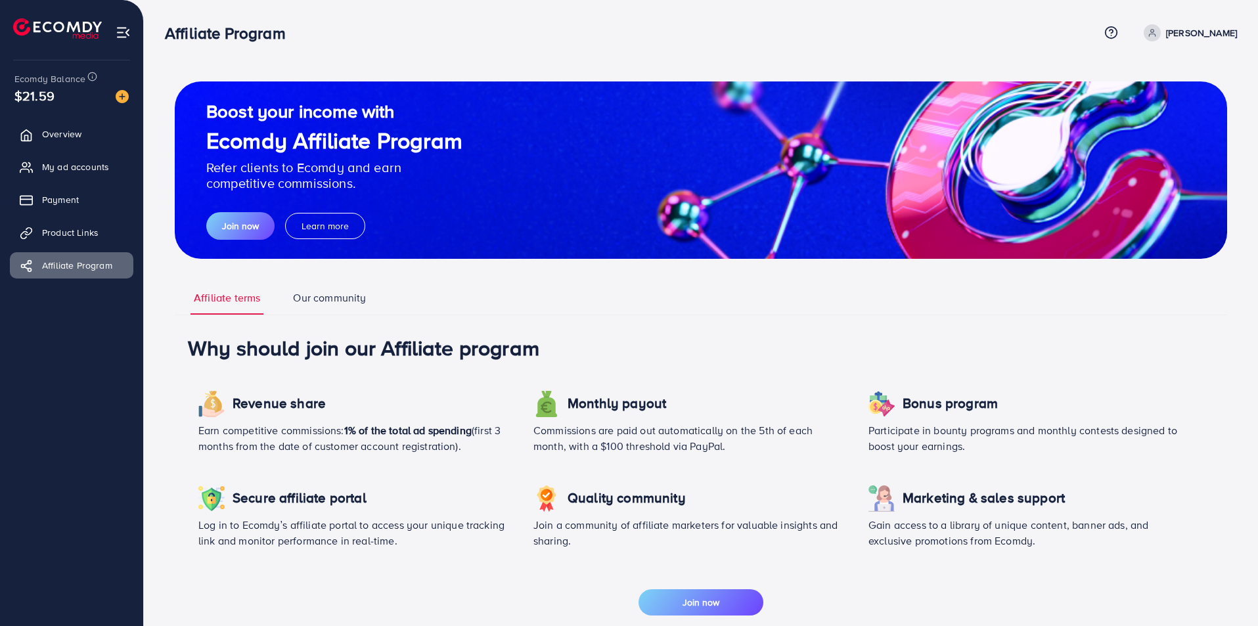
click at [326, 297] on link "Our community" at bounding box center [329, 302] width 79 height 24
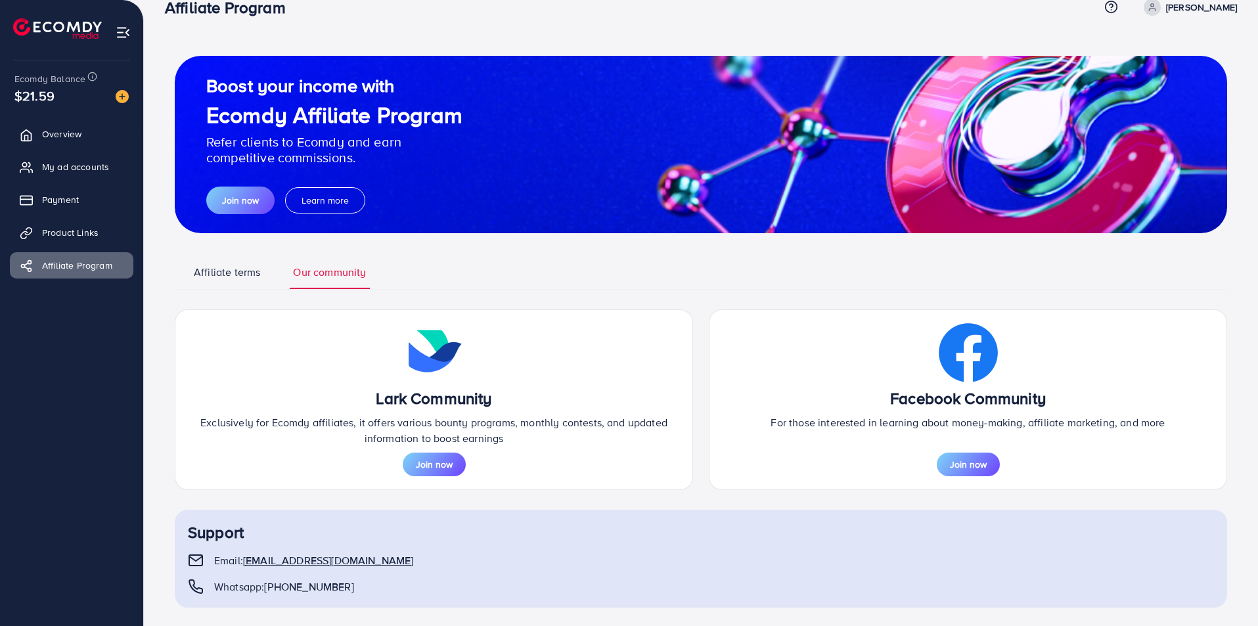
scroll to position [39, 0]
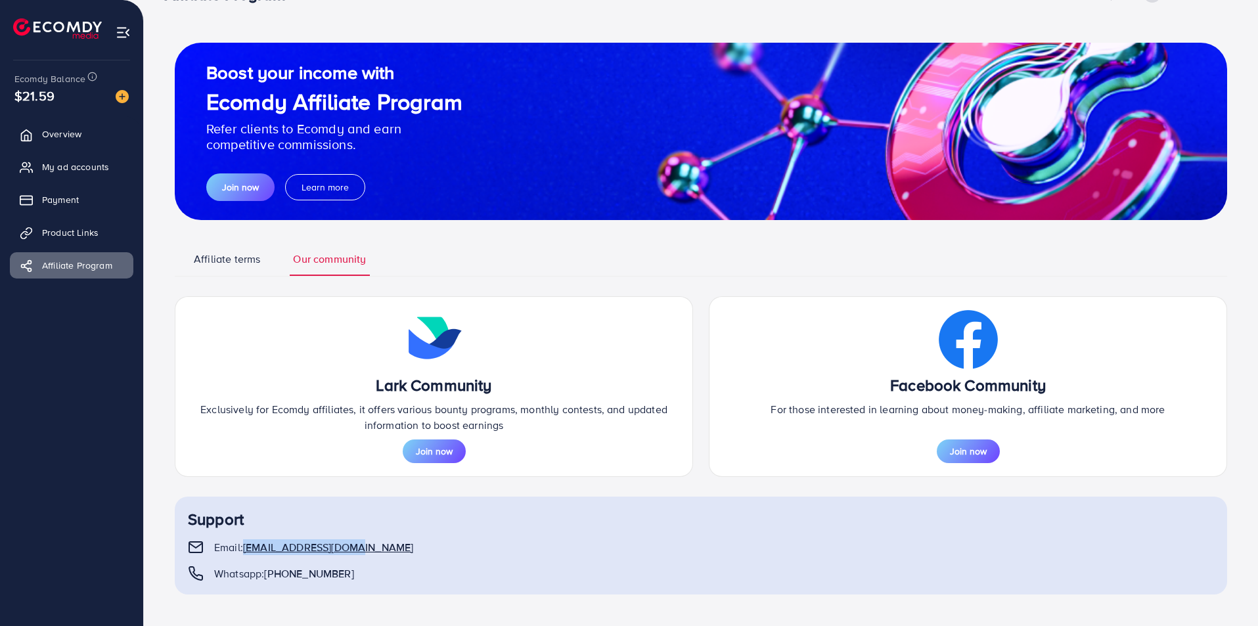
drag, startPoint x: 245, startPoint y: 548, endPoint x: 356, endPoint y: 550, distance: 111.0
click at [356, 550] on div "Email: [EMAIL_ADDRESS][DOMAIN_NAME]" at bounding box center [701, 547] width 1026 height 16
copy span "[EMAIL_ADDRESS][DOMAIN_NAME]"
click at [977, 451] on span "Join now" at bounding box center [968, 451] width 37 height 13
